Goal: Obtain resource: Download file/media

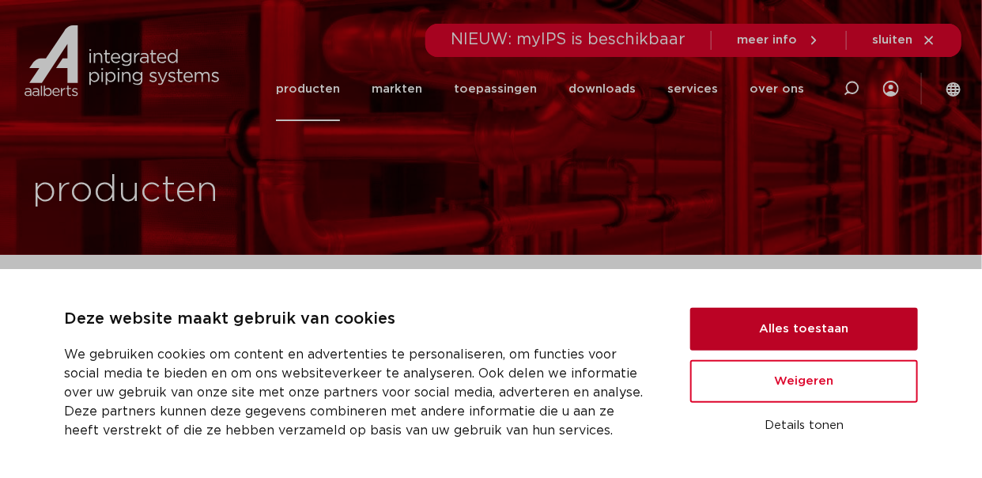
click at [758, 330] on button "Alles toestaan" at bounding box center [804, 329] width 228 height 43
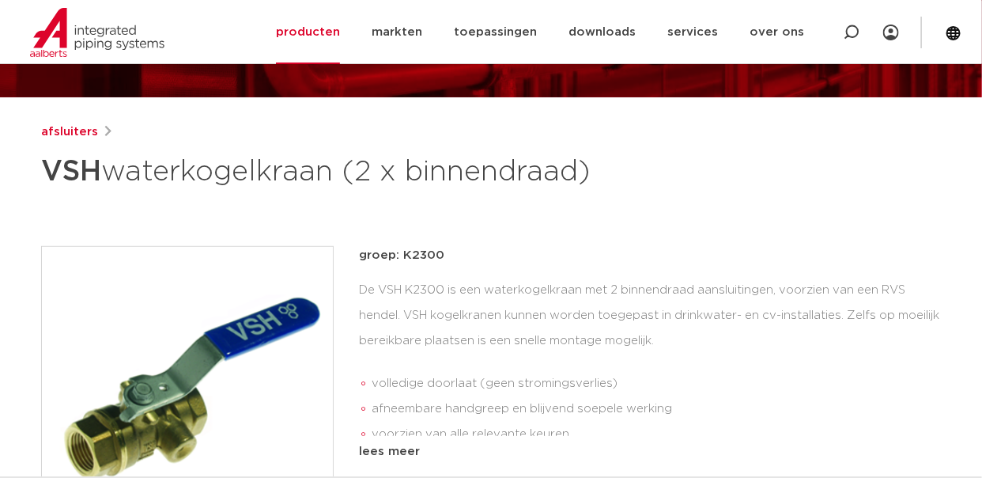
scroll to position [315, 0]
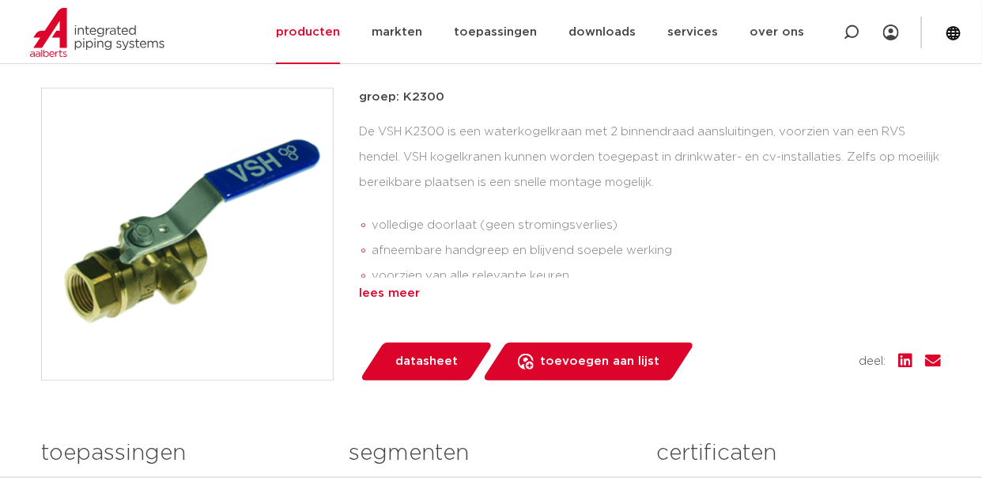
click at [402, 294] on div "lees meer" at bounding box center [650, 293] width 582 height 19
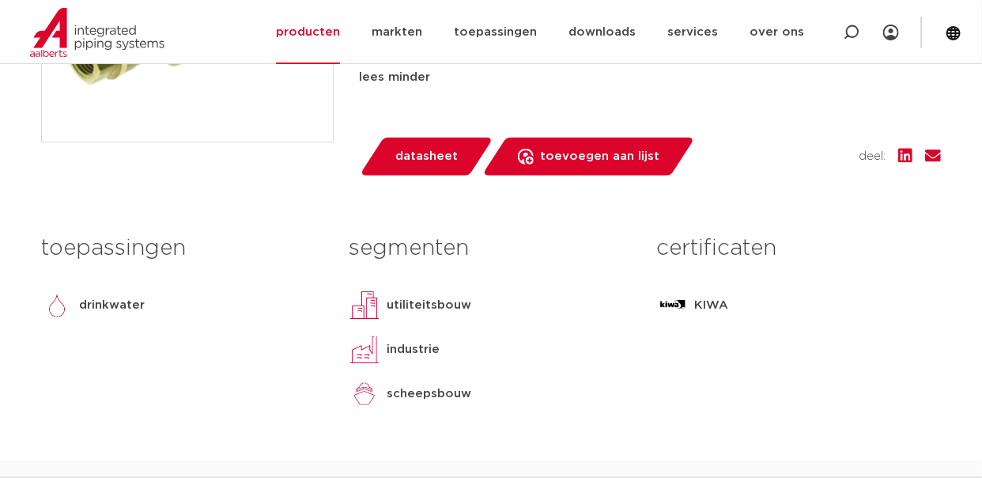
scroll to position [712, 0]
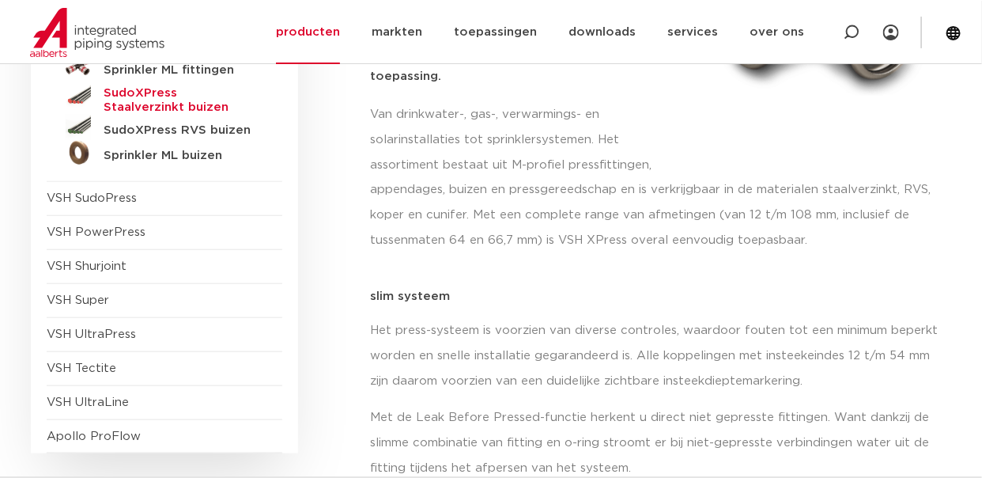
scroll to position [474, 0]
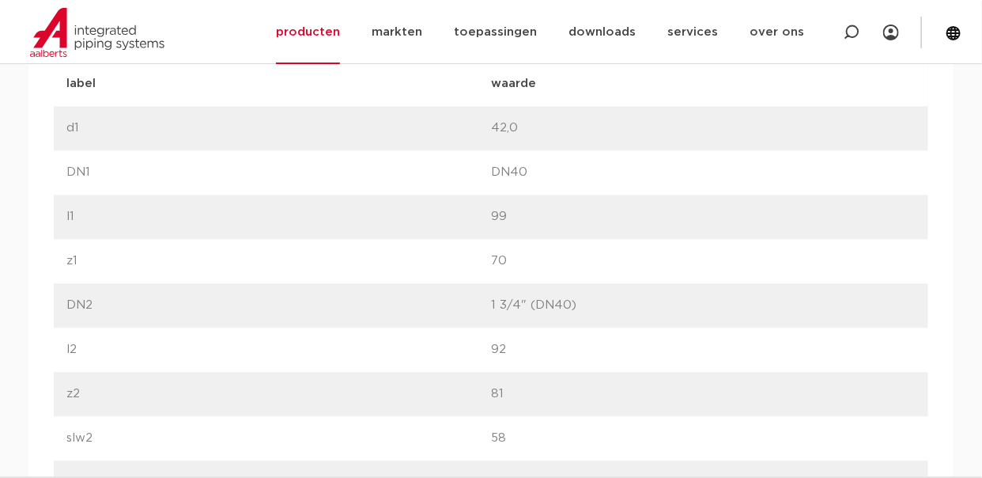
scroll to position [1344, 0]
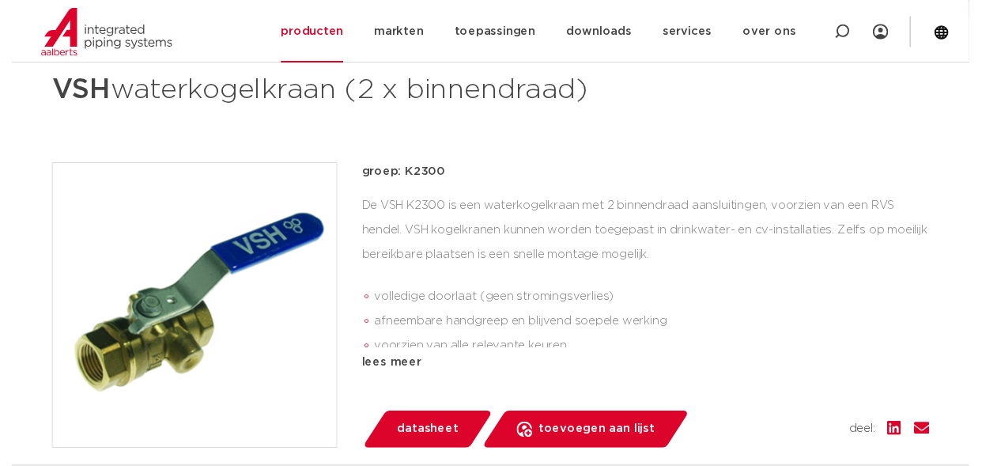
scroll to position [474, 0]
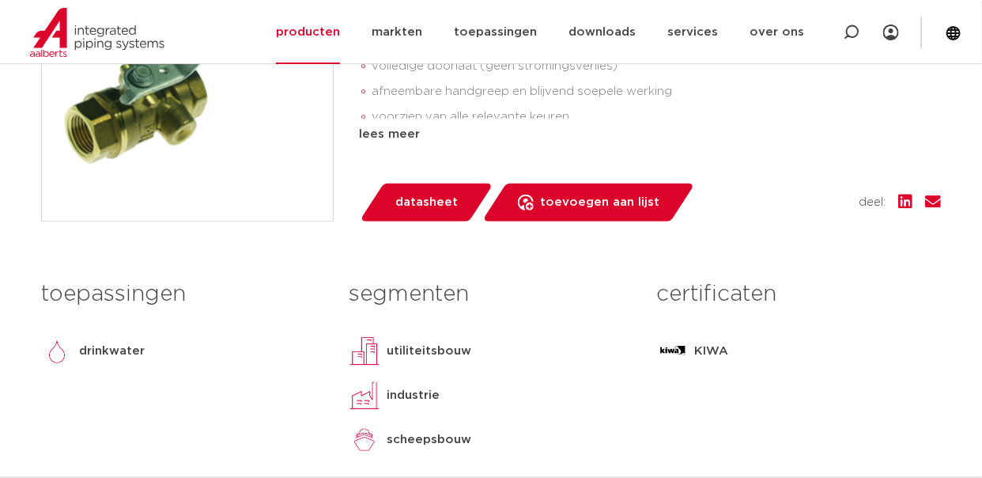
click at [419, 199] on span "datasheet" at bounding box center [426, 202] width 62 height 25
